Goal: Find specific page/section: Find specific page/section

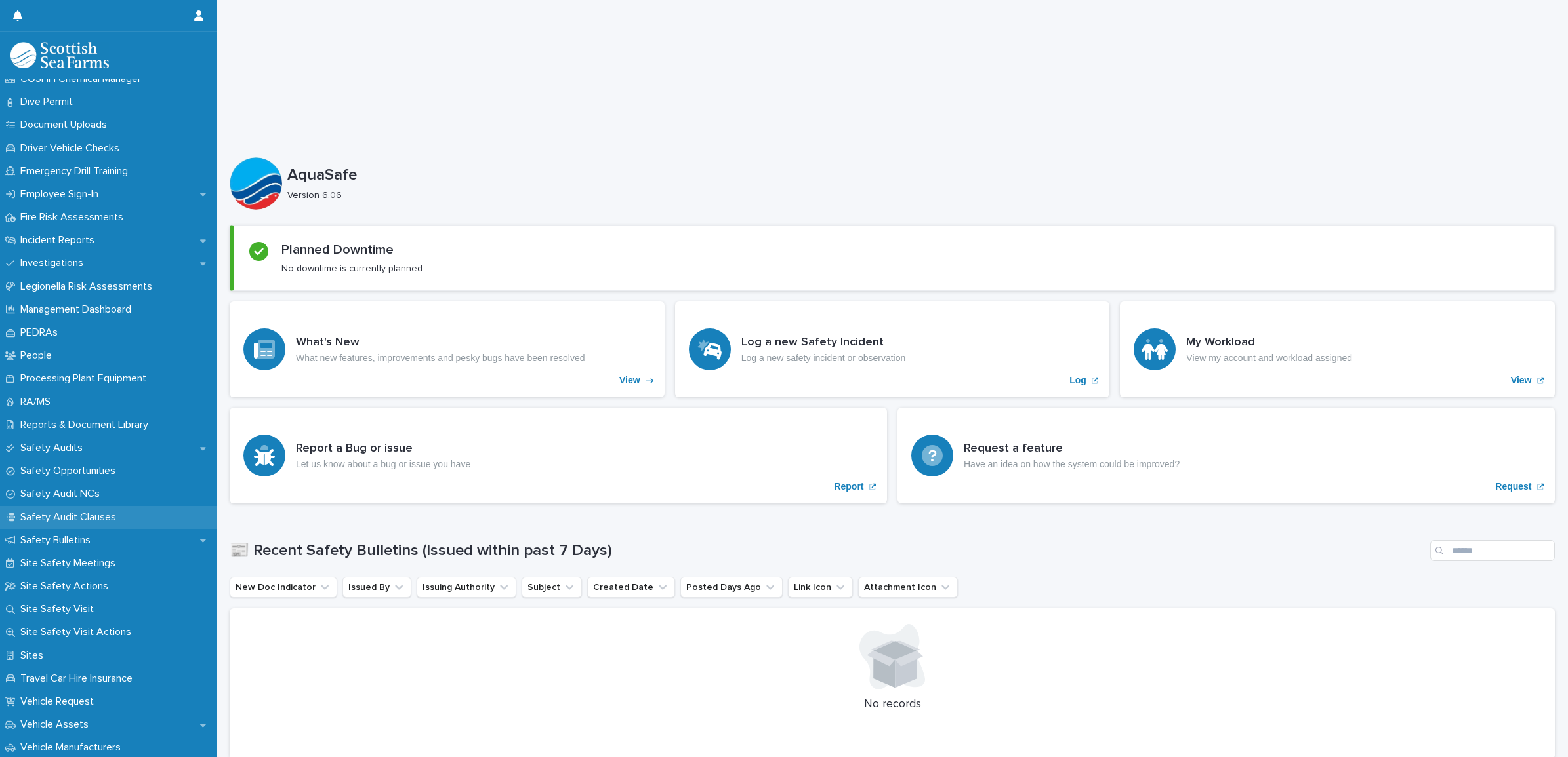
scroll to position [410, 0]
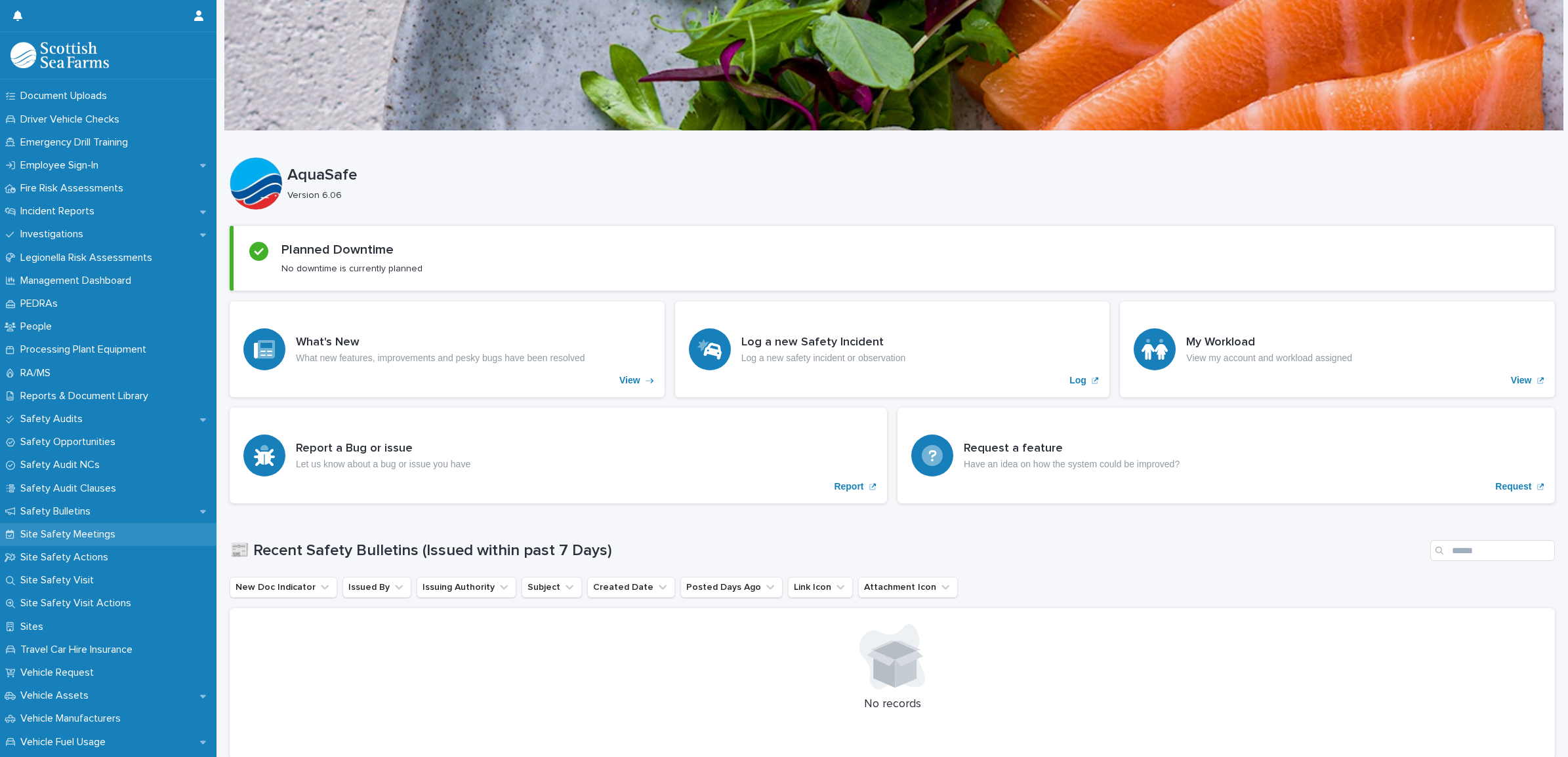
click at [112, 528] on p "Site Safety Meetings" at bounding box center [70, 535] width 111 height 13
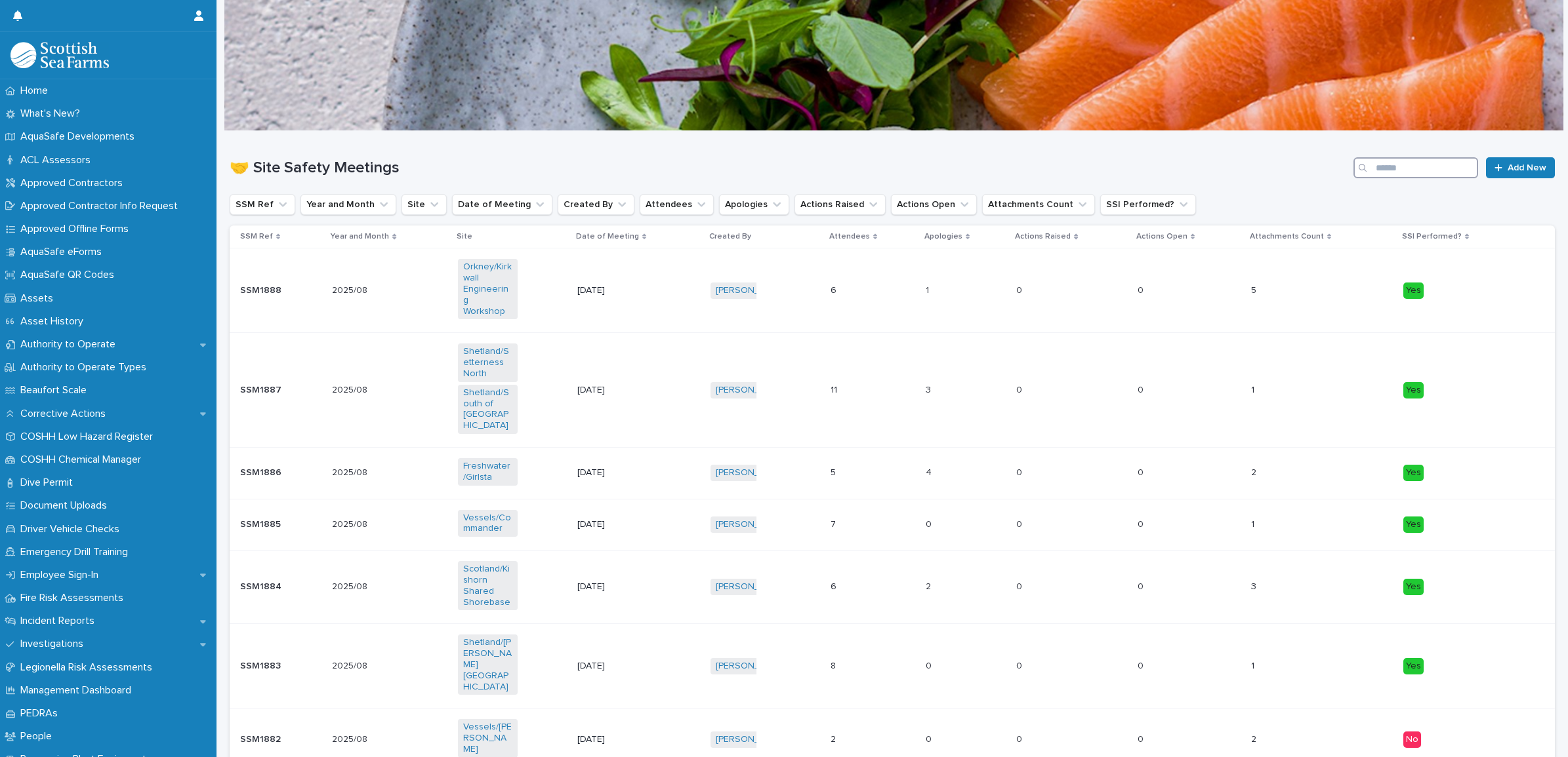
click at [1376, 175] on input "Search" at bounding box center [1415, 167] width 124 height 21
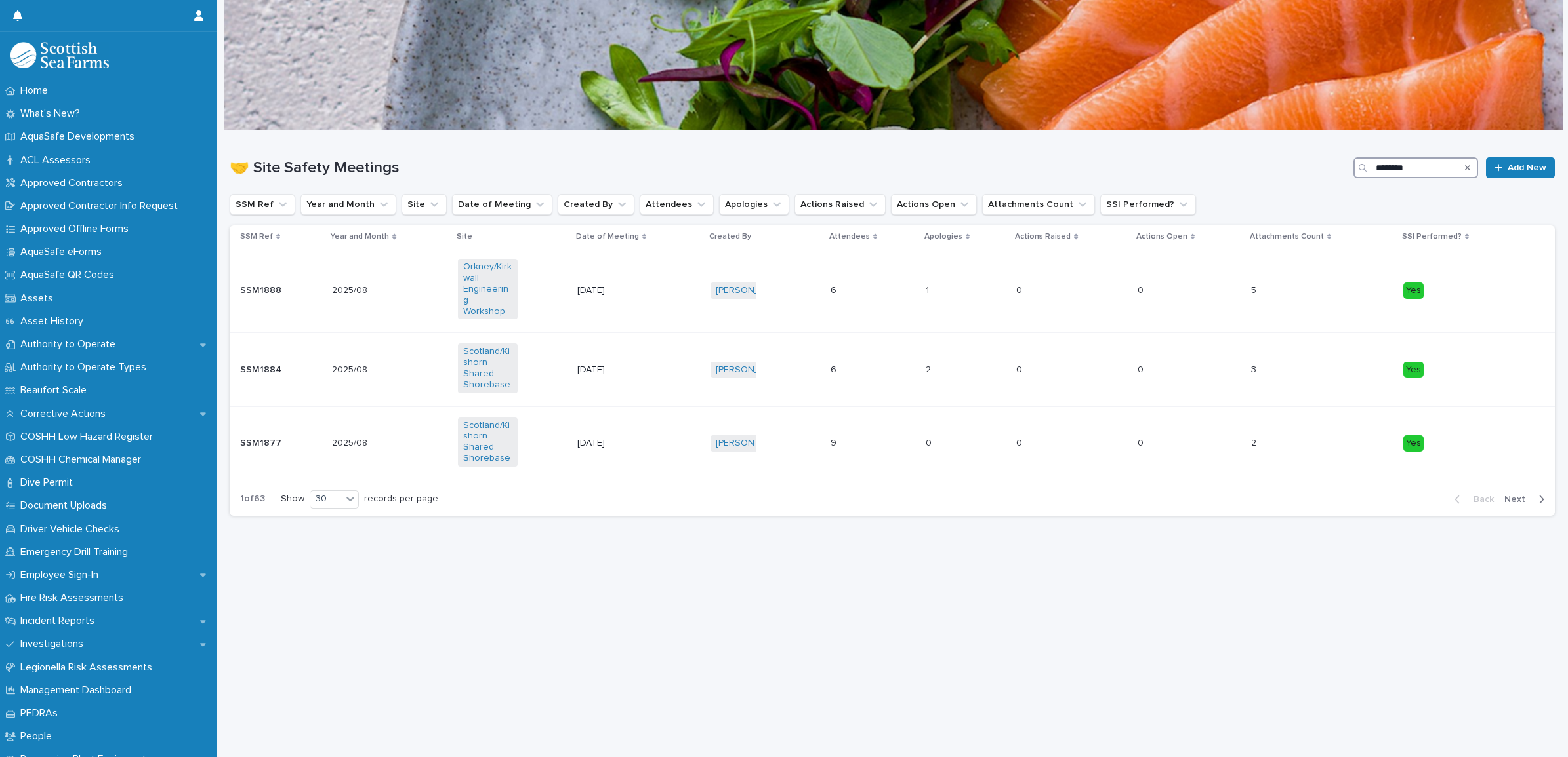
type input "********"
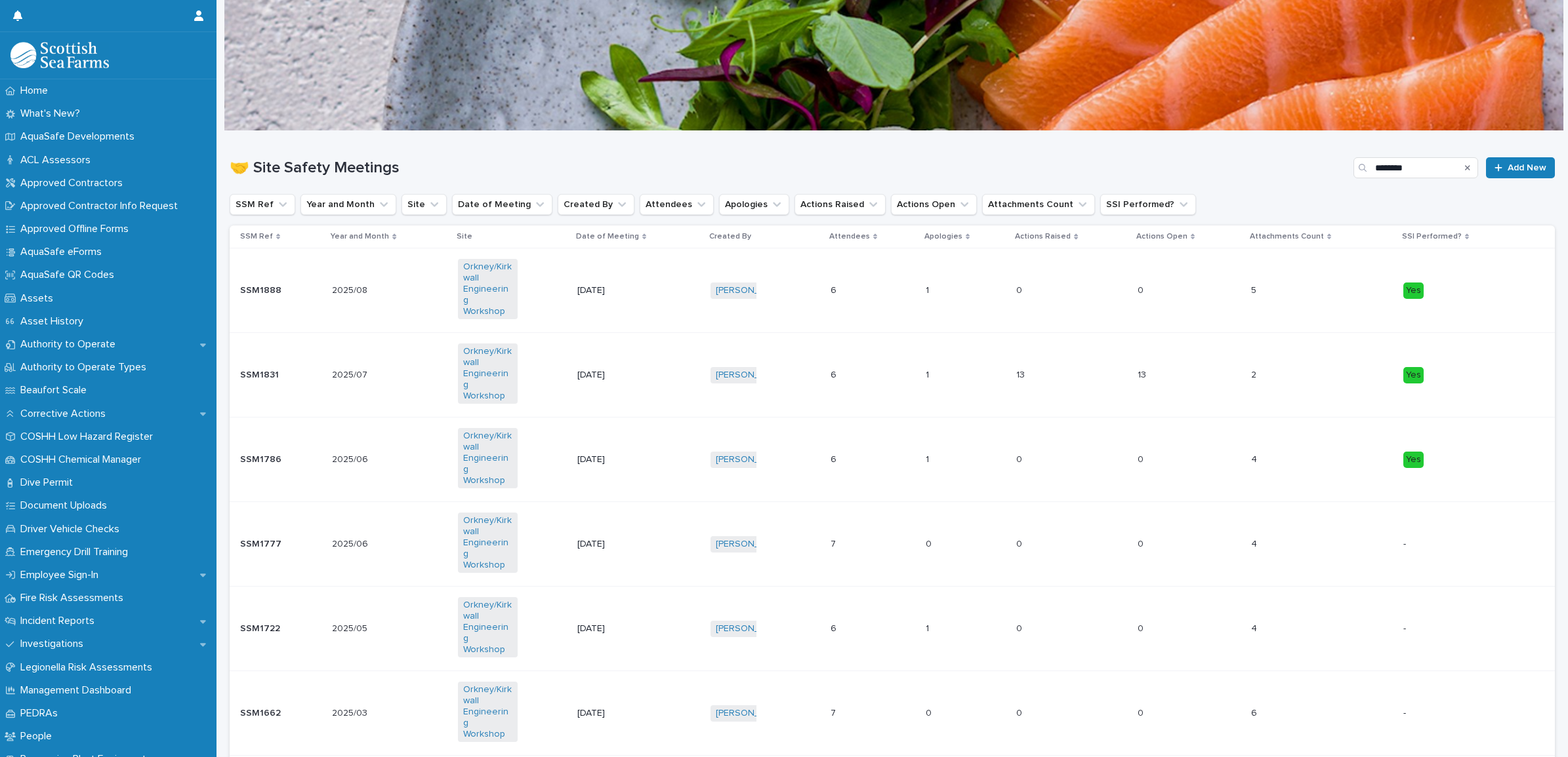
click at [394, 282] on div "2025/08 2025/08" at bounding box center [389, 291] width 115 height 22
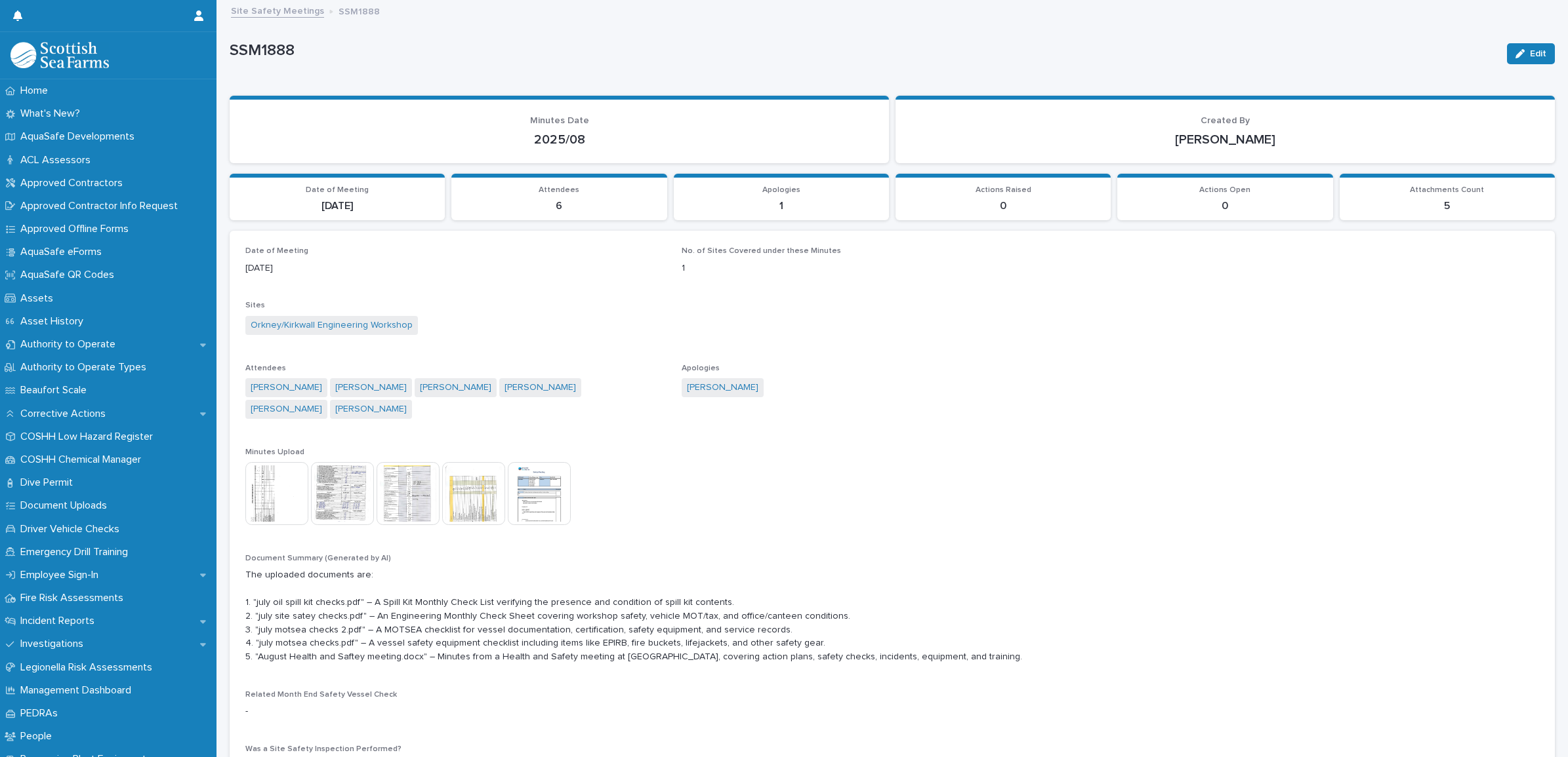
click at [470, 480] on img at bounding box center [473, 494] width 63 height 63
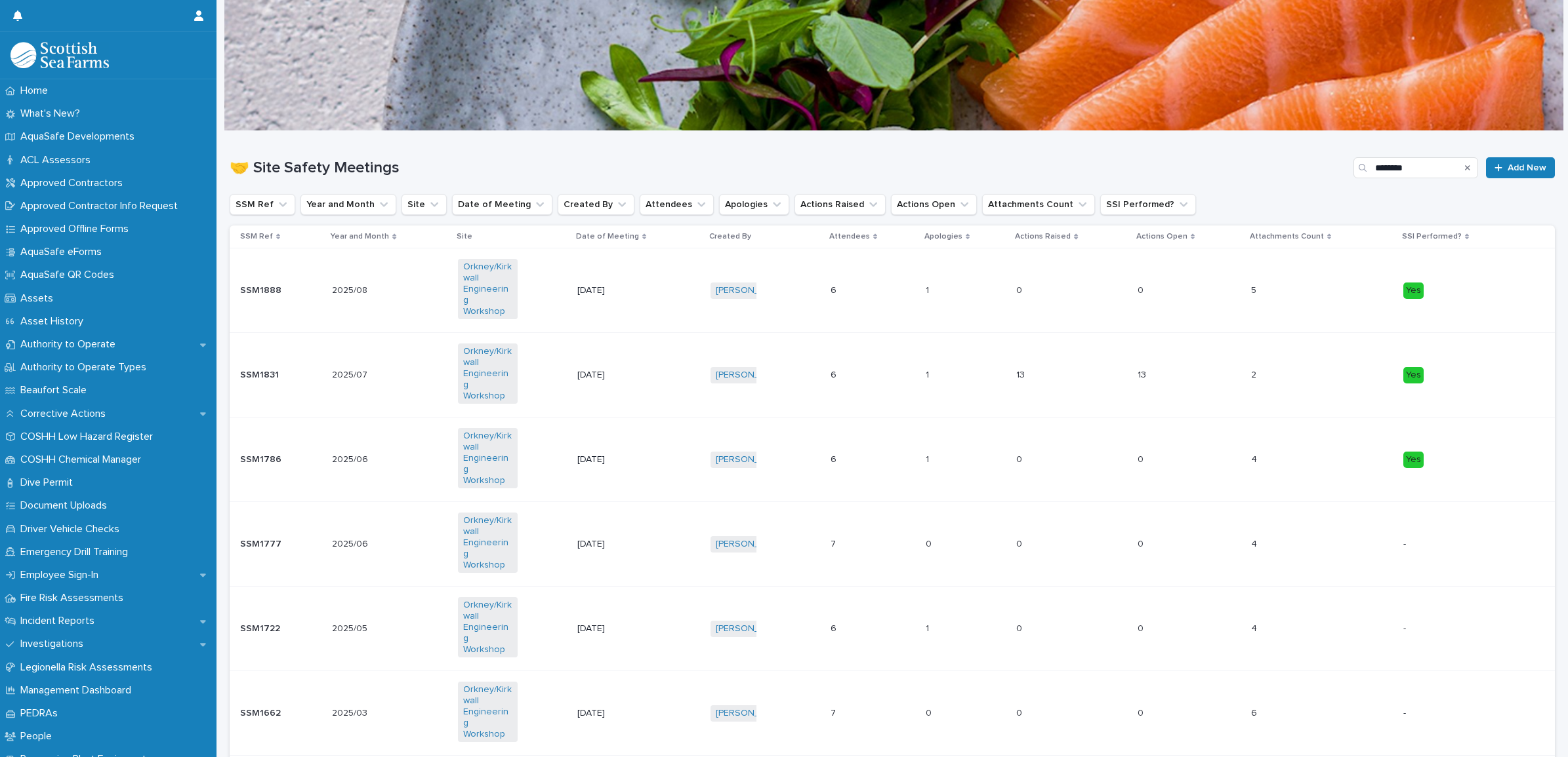
click at [418, 280] on div "2025/08 2025/08" at bounding box center [389, 291] width 115 height 22
